Goal: Task Accomplishment & Management: Complete application form

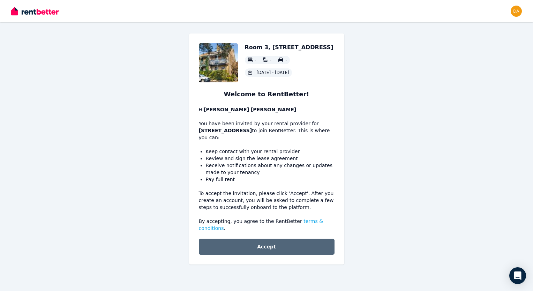
click at [268, 241] on button "Accept" at bounding box center [267, 247] width 136 height 16
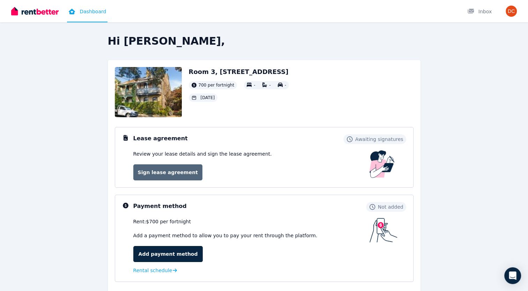
click at [176, 170] on link "Sign lease agreement" at bounding box center [167, 172] width 69 height 16
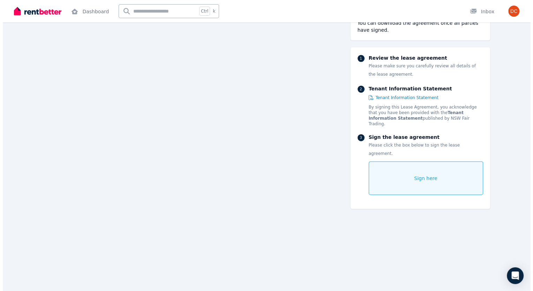
scroll to position [6837, 0]
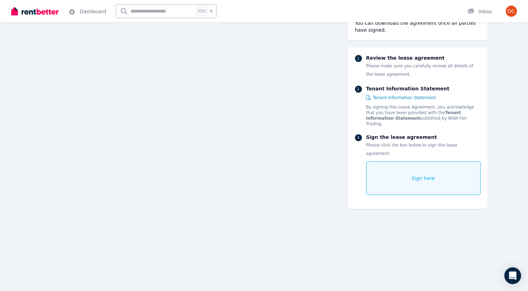
drag, startPoint x: 378, startPoint y: 156, endPoint x: 373, endPoint y: 168, distance: 13.0
click at [373, 168] on div "Sign here" at bounding box center [423, 179] width 114 height 34
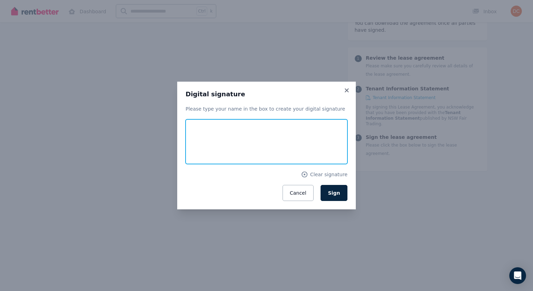
click at [215, 137] on input "text" at bounding box center [267, 141] width 162 height 45
type input "********"
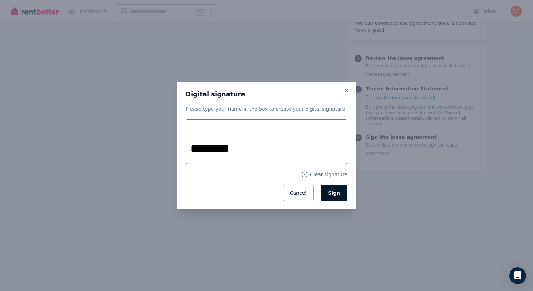
click at [337, 199] on button "Sign" at bounding box center [334, 193] width 27 height 16
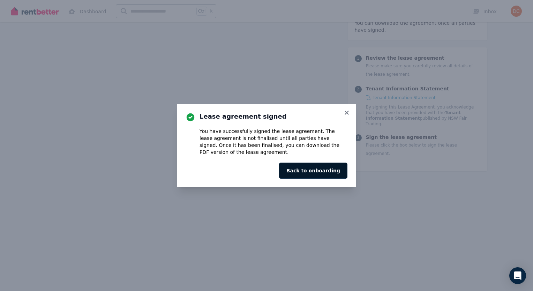
click at [325, 172] on button "Back to onboarding" at bounding box center [313, 171] width 68 height 16
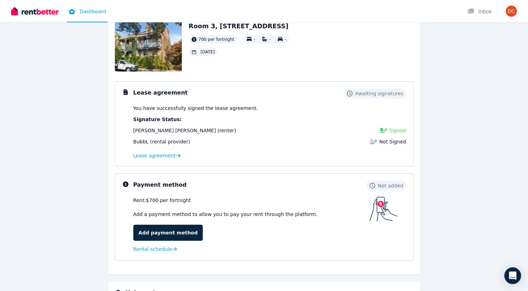
scroll to position [45, 0]
click at [173, 231] on link "Add payment method" at bounding box center [168, 233] width 70 height 16
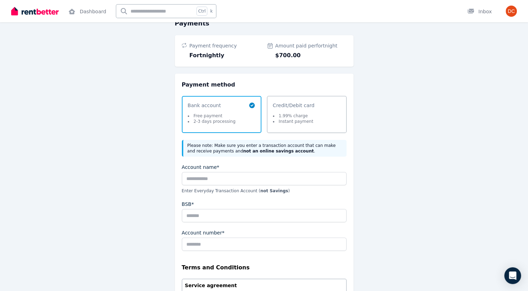
scroll to position [35, 0]
click at [211, 178] on input "Account name*" at bounding box center [264, 178] width 165 height 13
type input "*"
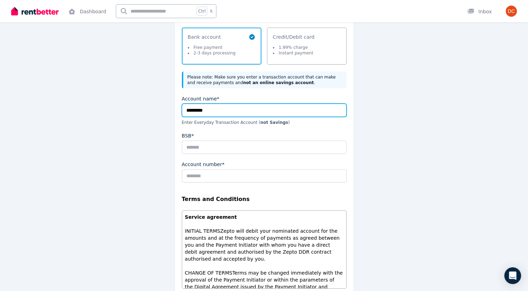
scroll to position [103, 0]
type input "********"
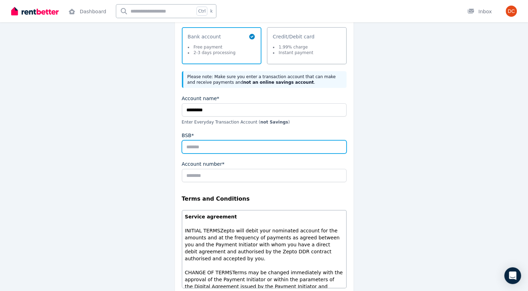
click at [200, 141] on input "BSB*" at bounding box center [264, 146] width 165 height 13
type input "******"
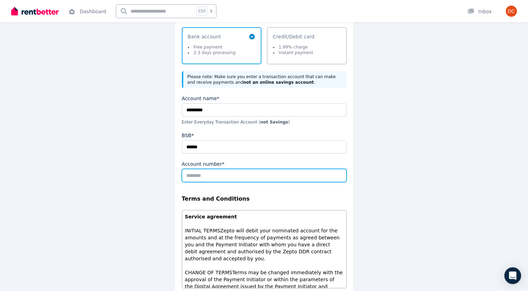
click at [201, 178] on input "Account number*" at bounding box center [264, 175] width 165 height 13
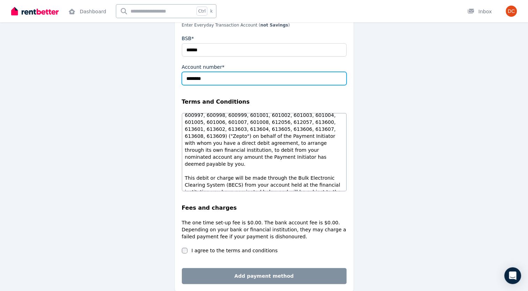
scroll to position [232, 0]
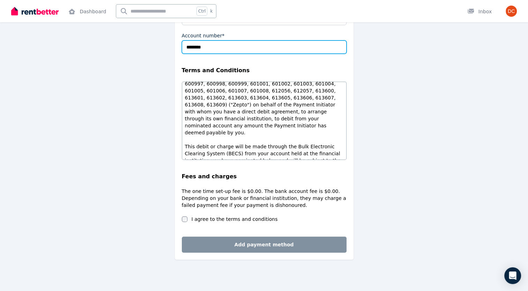
type input "********"
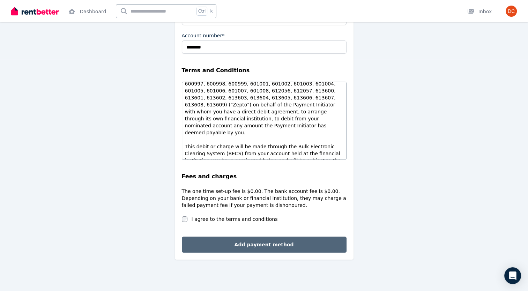
click at [274, 246] on button "Add payment method" at bounding box center [264, 245] width 165 height 16
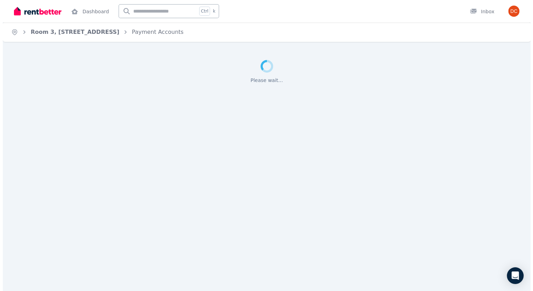
scroll to position [0, 0]
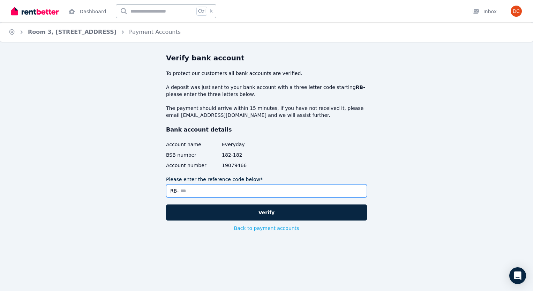
click at [220, 196] on input "Please enter the reference code below*" at bounding box center [266, 190] width 201 height 13
type input "*"
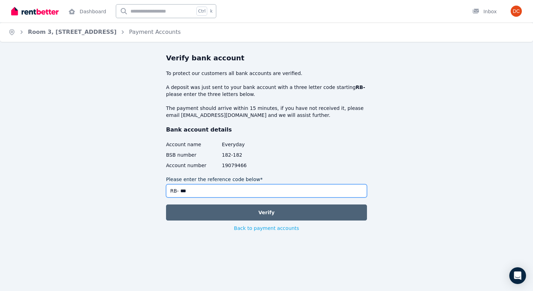
type input "***"
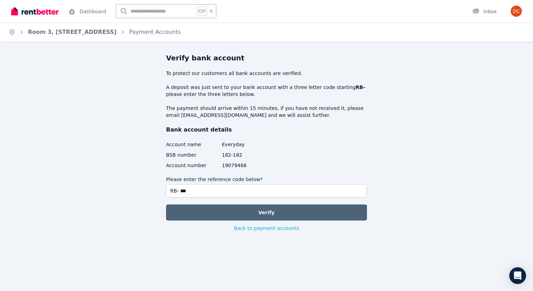
click at [246, 206] on button "Verify" at bounding box center [266, 213] width 201 height 16
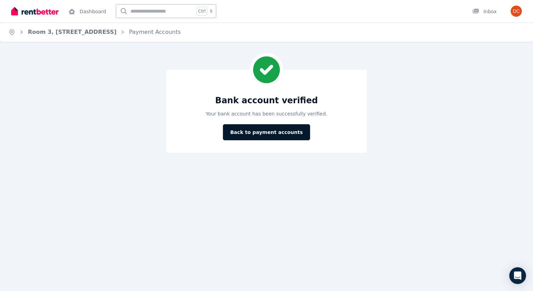
click at [267, 134] on button "Back to payment accounts" at bounding box center [266, 132] width 87 height 16
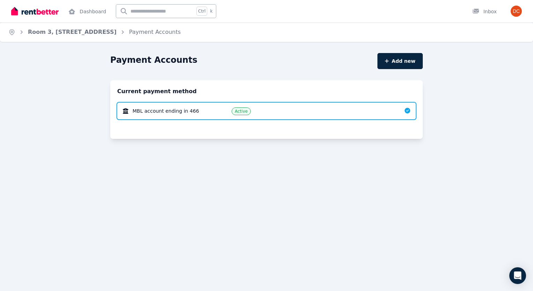
click at [47, 13] on img at bounding box center [34, 11] width 47 height 10
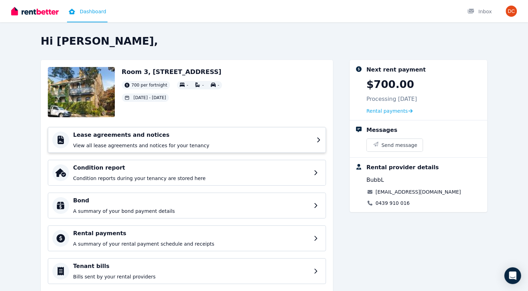
click at [178, 143] on p "View all lease agreements and notices for your tenancy" at bounding box center [192, 145] width 239 height 7
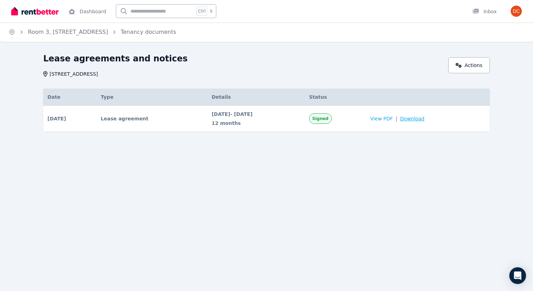
click at [425, 120] on span "Download" at bounding box center [412, 118] width 24 height 7
